Goal: Complete Application Form: Complete application form

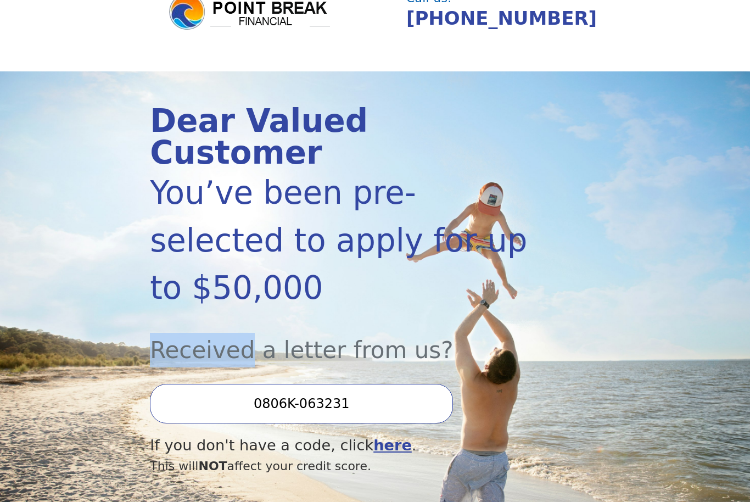
scroll to position [47, 0]
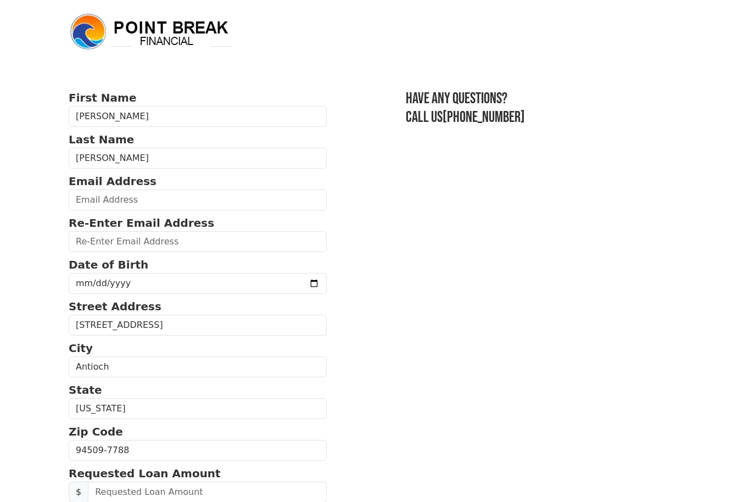
click at [203, 187] on p "Email Address" at bounding box center [198, 181] width 258 height 16
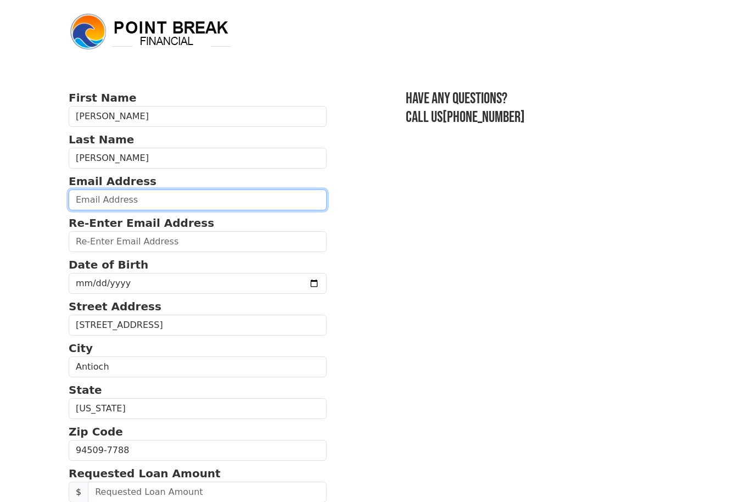
click at [239, 194] on input "email" at bounding box center [198, 199] width 258 height 21
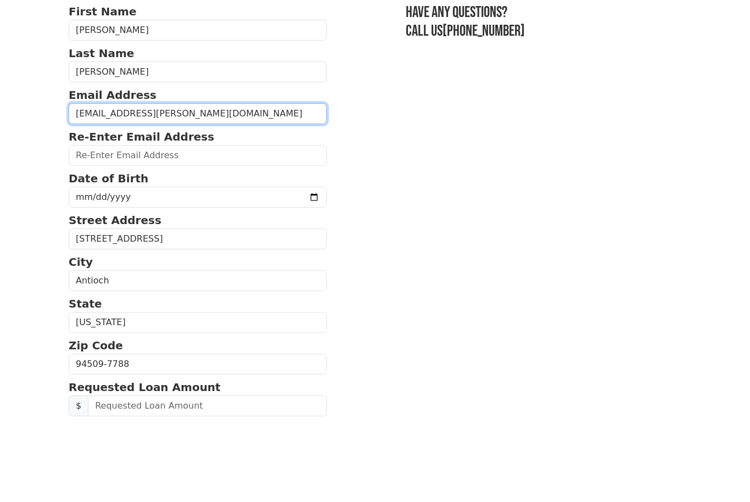
type input "stac.wesley@gmail.com"
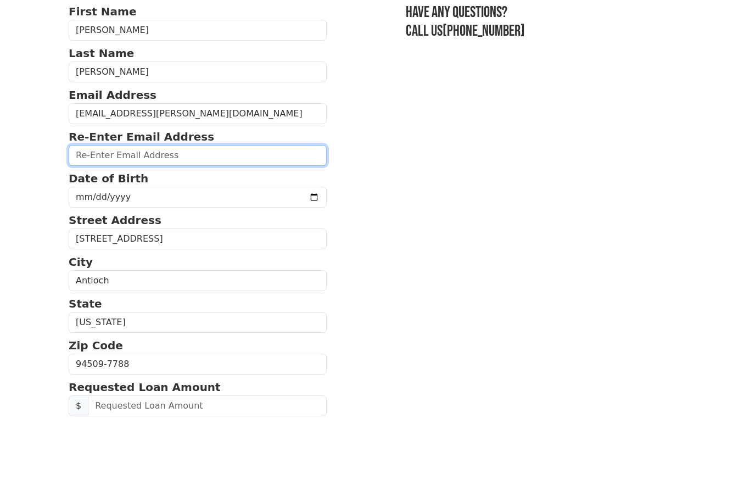
click at [216, 231] on input "email" at bounding box center [198, 241] width 258 height 21
type input "stac.wesley@gmail.com"
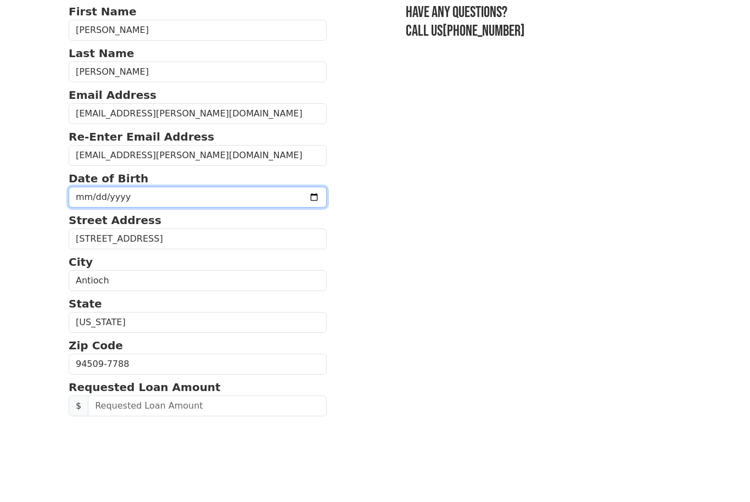
click at [254, 273] on input "date" at bounding box center [198, 283] width 258 height 21
click at [221, 189] on input "1979-10-13" at bounding box center [198, 197] width 258 height 21
type input "1979-10-17"
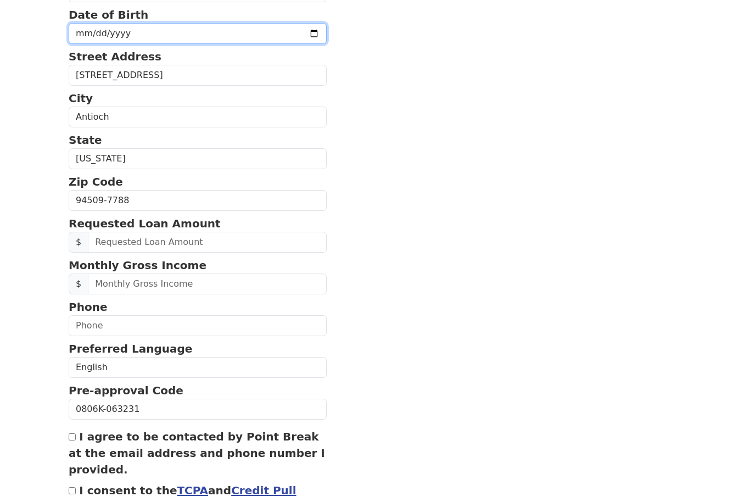
scroll to position [251, 0]
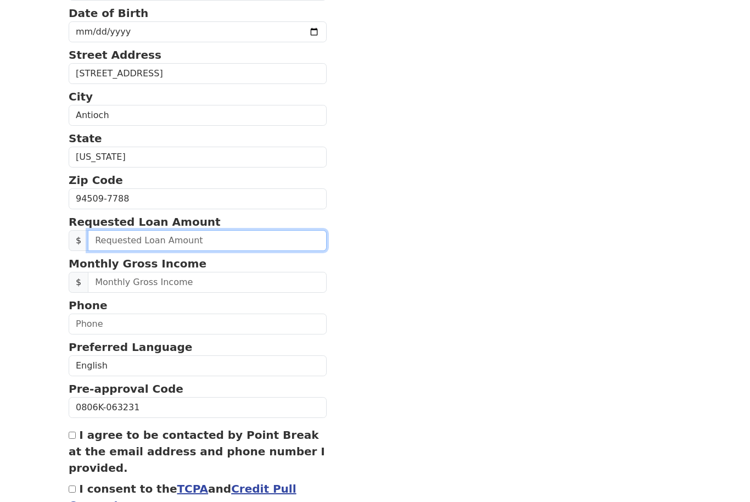
click at [196, 233] on input "text" at bounding box center [207, 240] width 239 height 21
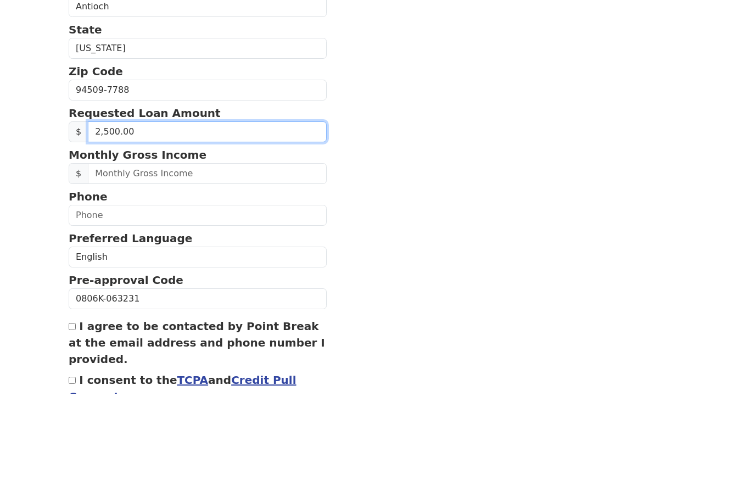
type input "25,000.00"
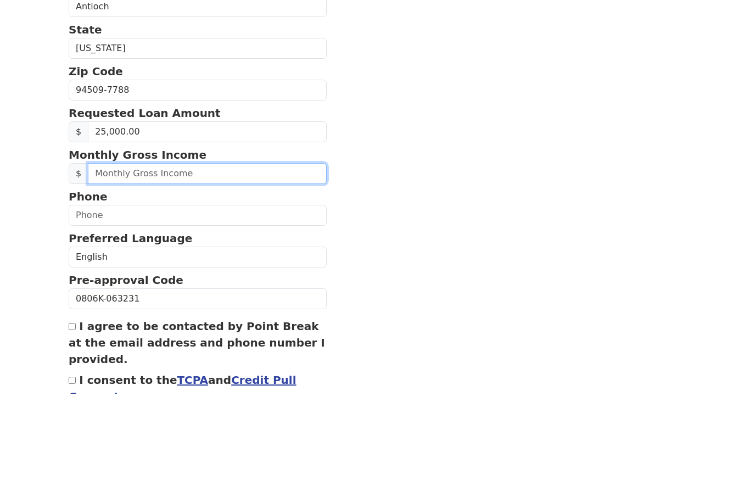
click at [182, 272] on input "text" at bounding box center [207, 282] width 239 height 21
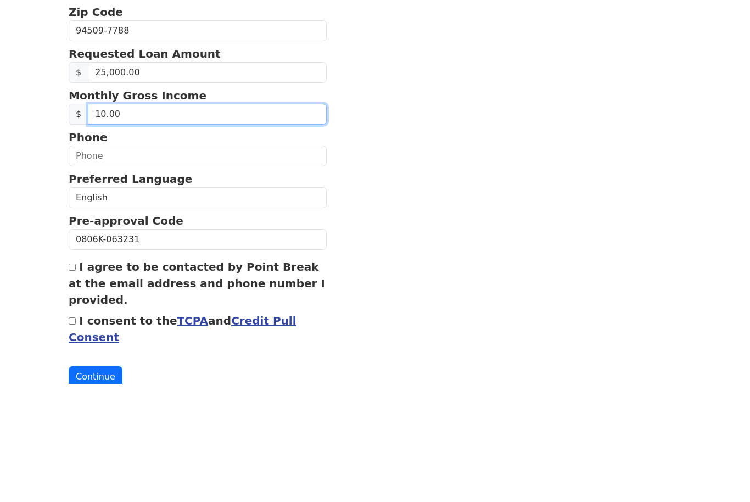
scroll to position [338, 0]
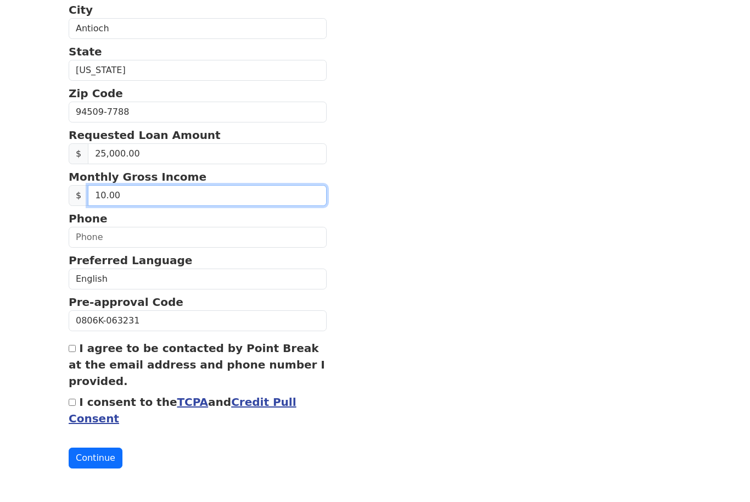
click at [246, 198] on input "10.00" at bounding box center [207, 196] width 239 height 21
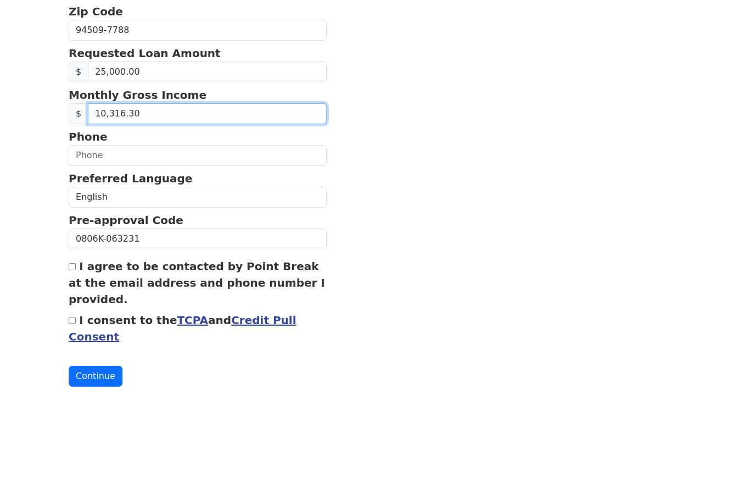
type input "10,316.31"
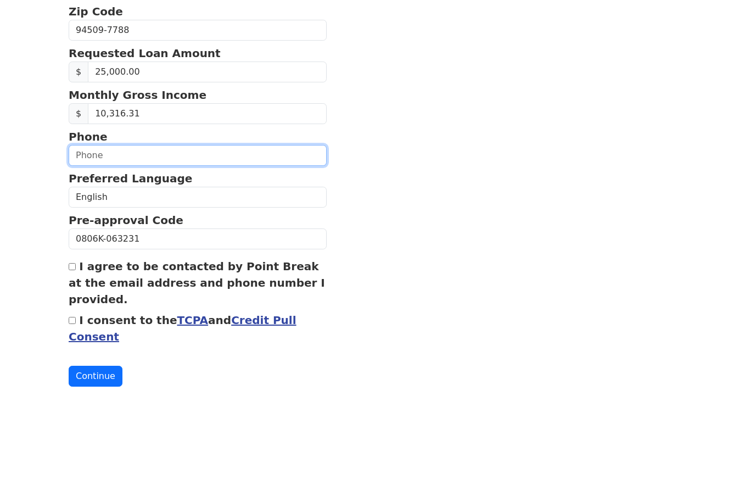
click at [267, 227] on input "text" at bounding box center [198, 237] width 258 height 21
type input "(925) 433-1551"
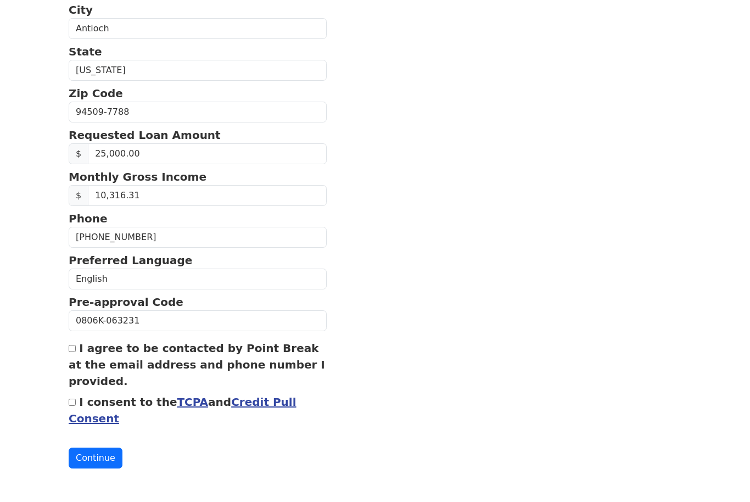
click at [81, 403] on label "I consent to the TCPA and Credit Pull Consent" at bounding box center [183, 411] width 228 height 30
click at [76, 403] on input "I consent to the TCPA and Credit Pull Consent" at bounding box center [72, 402] width 7 height 7
checkbox input "true"
click at [102, 462] on button "Continue" at bounding box center [96, 458] width 54 height 21
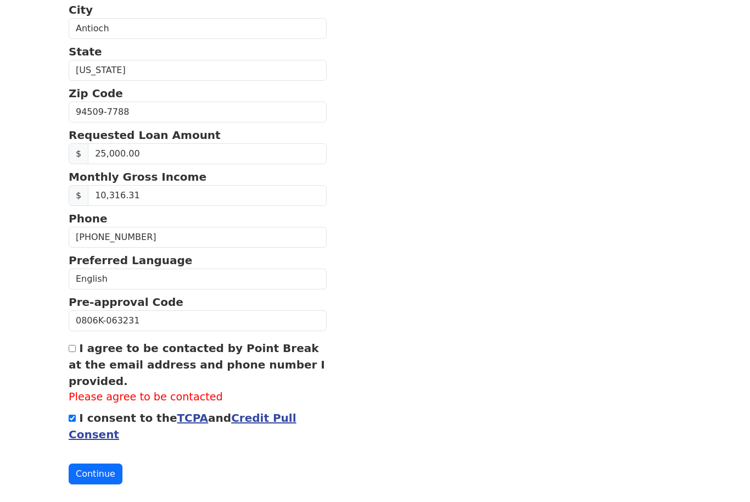
click at [75, 347] on input "I agree to be contacted by Point Break at the email address and phone number I …" at bounding box center [72, 348] width 7 height 7
checkbox input "true"
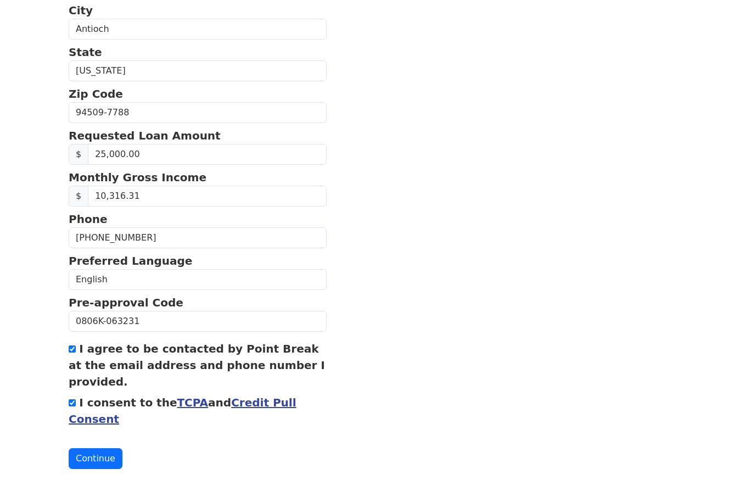
click at [99, 456] on button "Continue" at bounding box center [96, 458] width 54 height 21
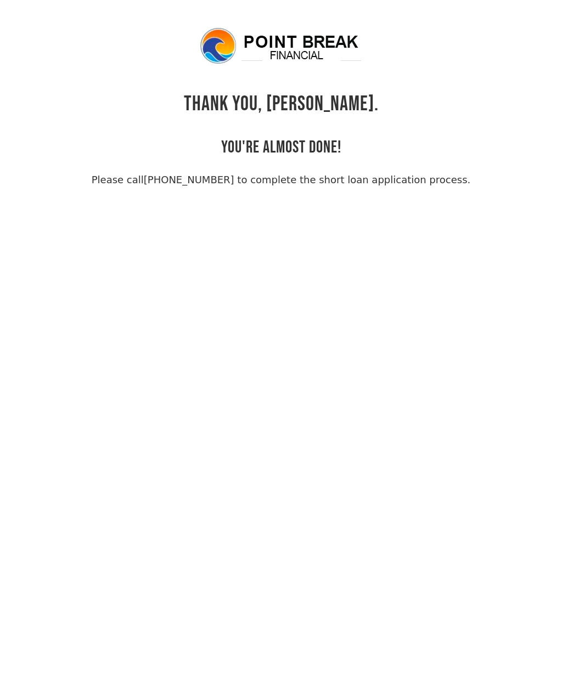
click at [182, 19] on html "THANK YOU, [PERSON_NAME]. YOU'RE ALMOST DONE! Please call [PHONE_NUMBER] to com…" at bounding box center [281, 344] width 562 height 689
